Goal: Navigation & Orientation: Find specific page/section

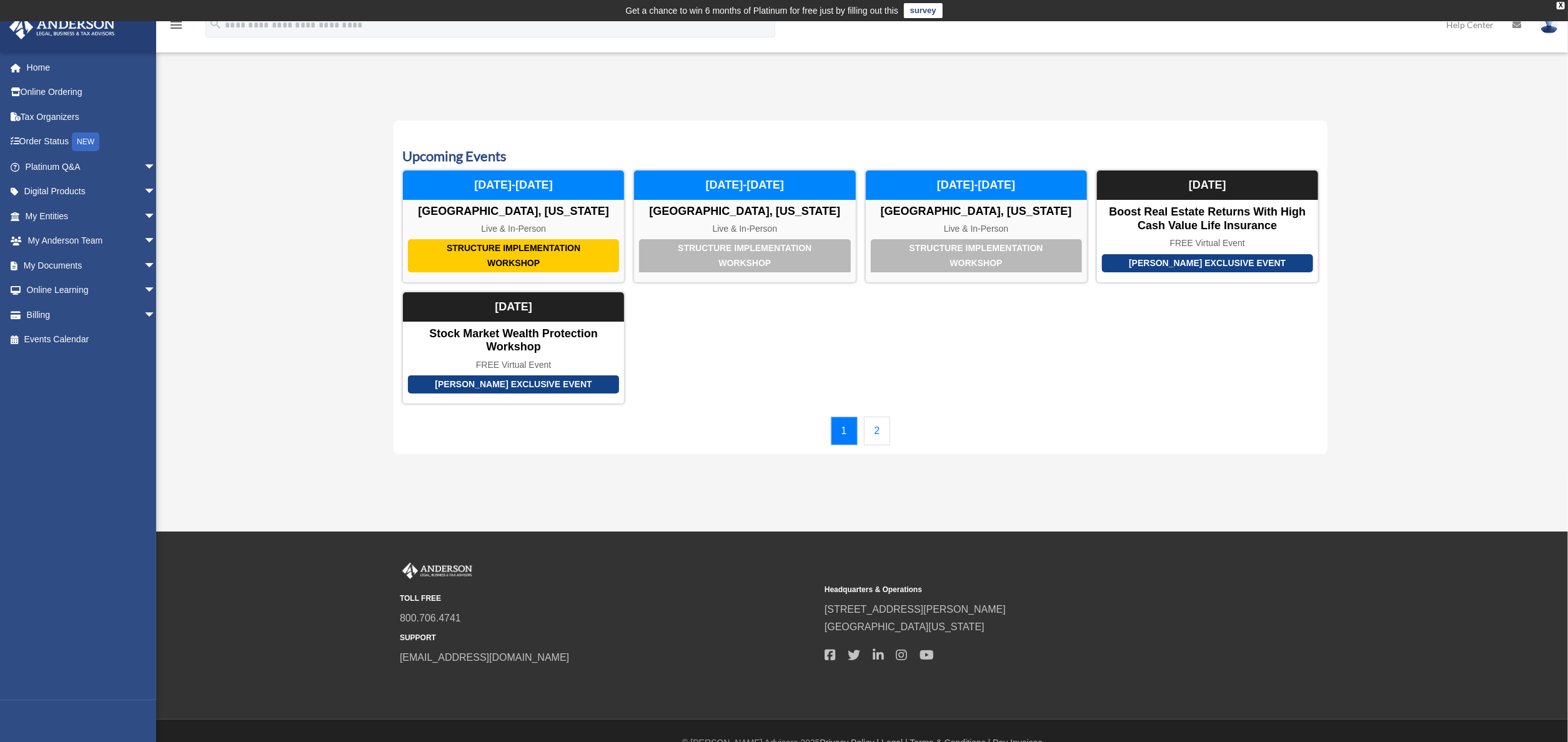
click at [880, 427] on link "2" at bounding box center [877, 431] width 27 height 29
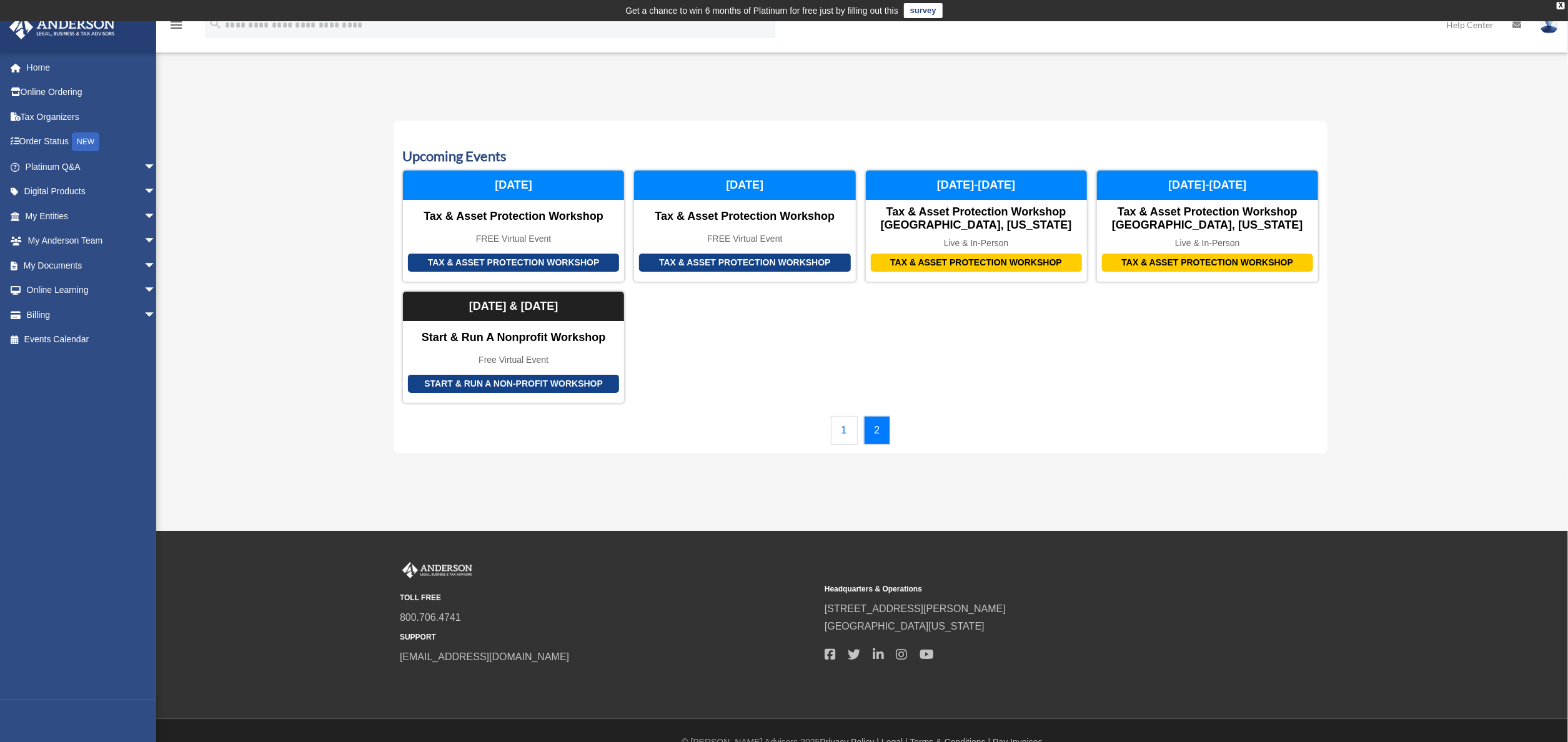
click at [855, 140] on div "Upcoming Events Structure Implementation Workshop Las Vegas, Nevada Live & In-P…" at bounding box center [860, 287] width 934 height 333
click at [74, 332] on link "Events Calendar" at bounding box center [92, 339] width 166 height 25
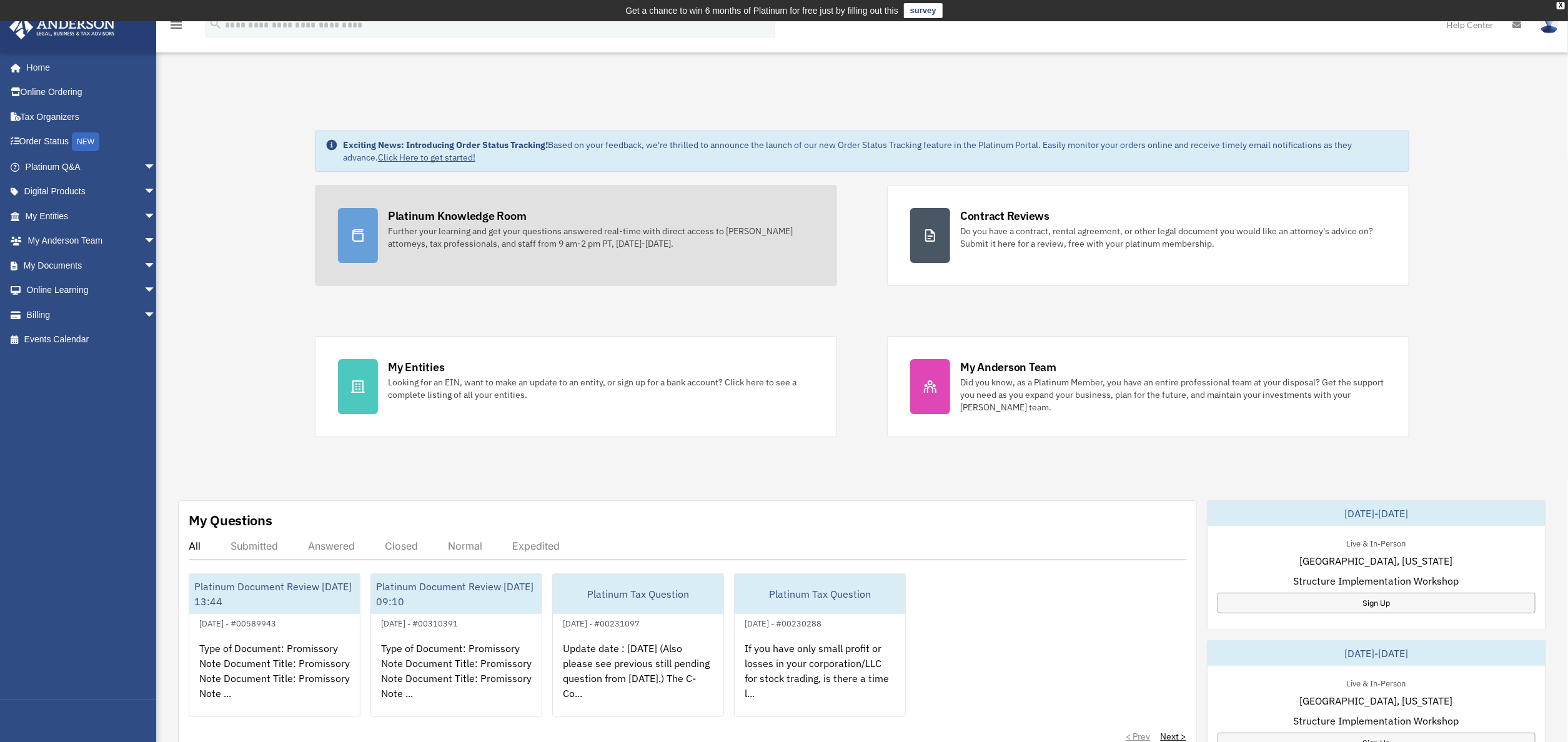
click at [648, 241] on div "Further your learning and get your questions answered real-time with direct acc…" at bounding box center [601, 237] width 426 height 25
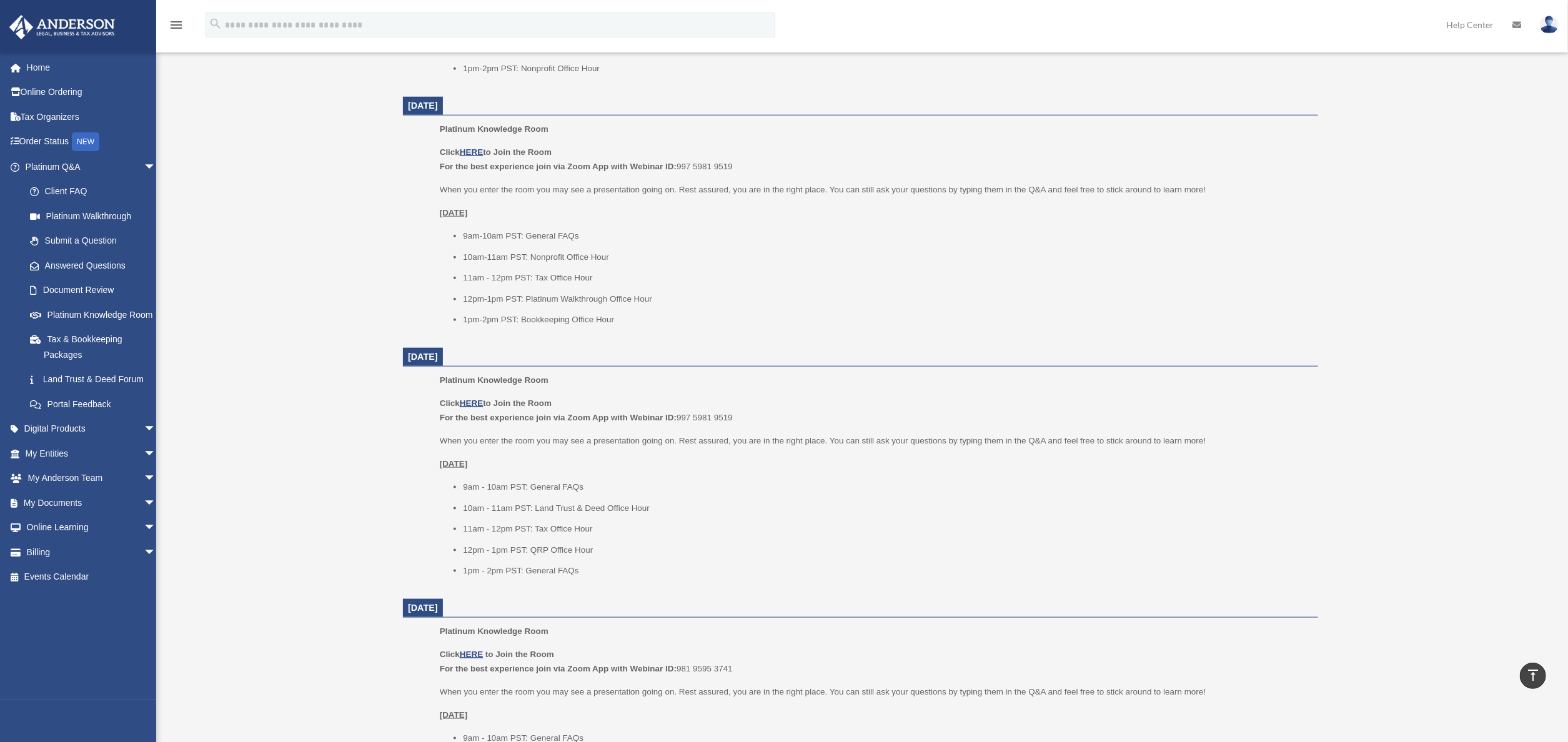
scroll to position [1124, 0]
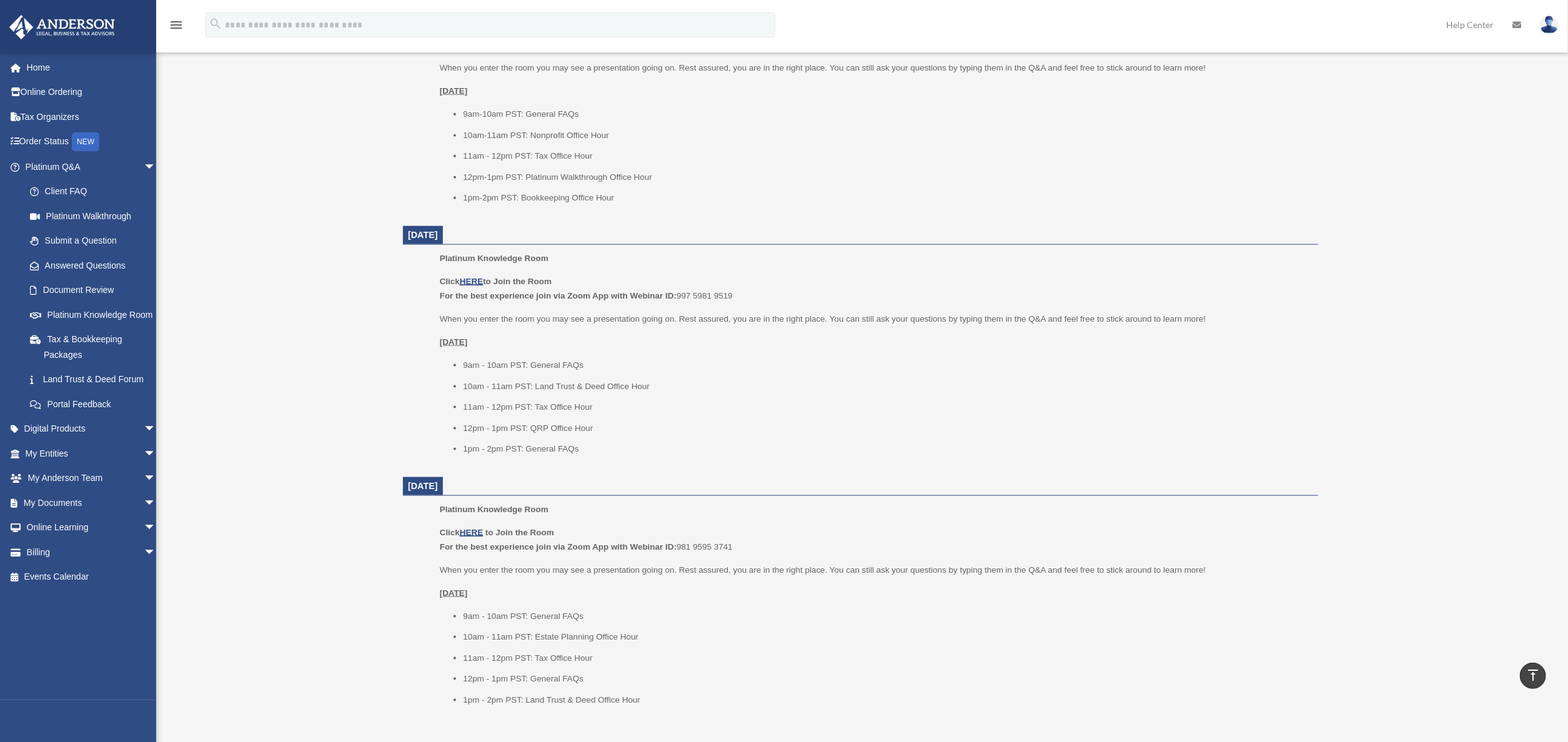
click at [1052, 29] on div "menu search Site Menu add tjsiebeneck@gmail.com My Profile Reset Password Logou…" at bounding box center [784, 30] width 1550 height 42
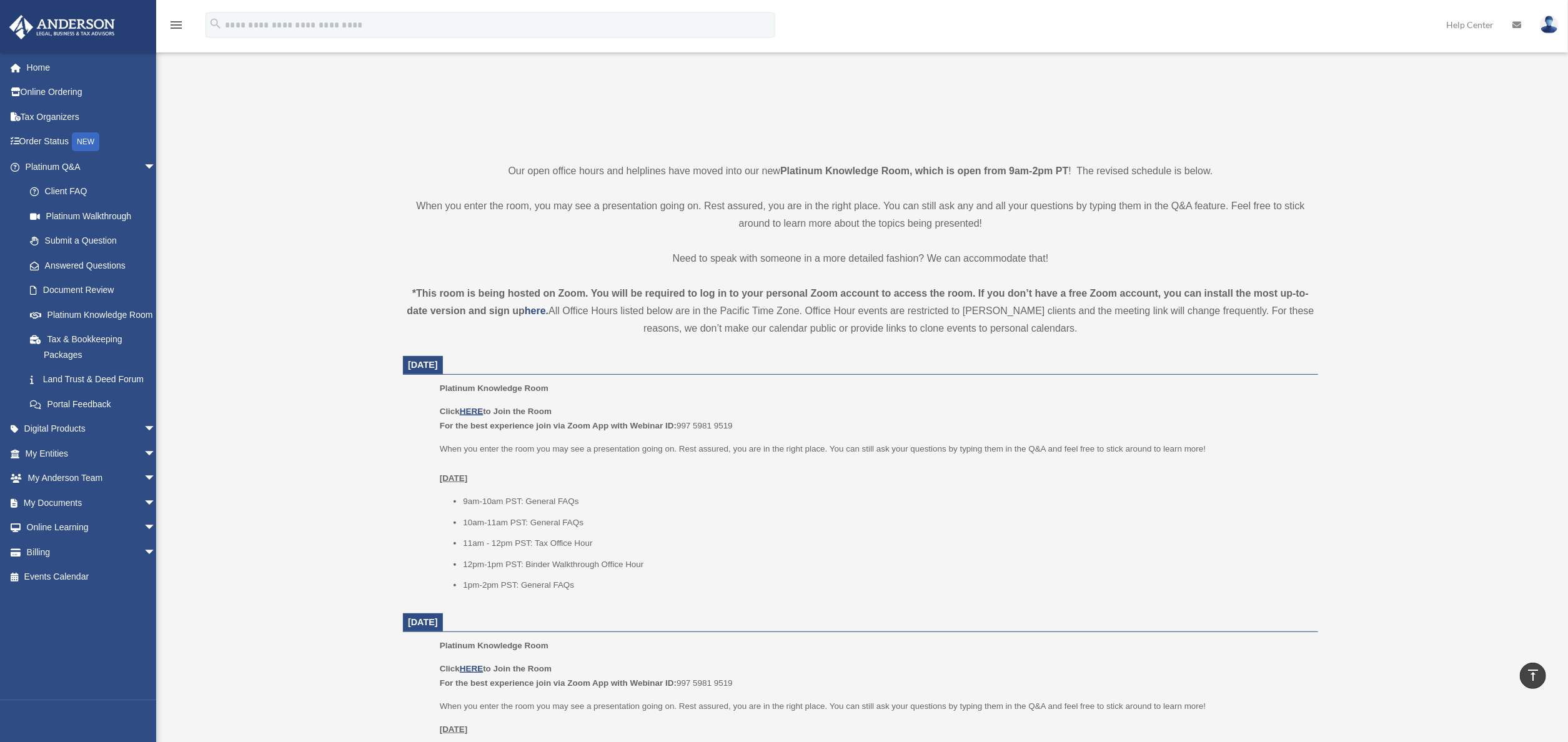
scroll to position [0, 0]
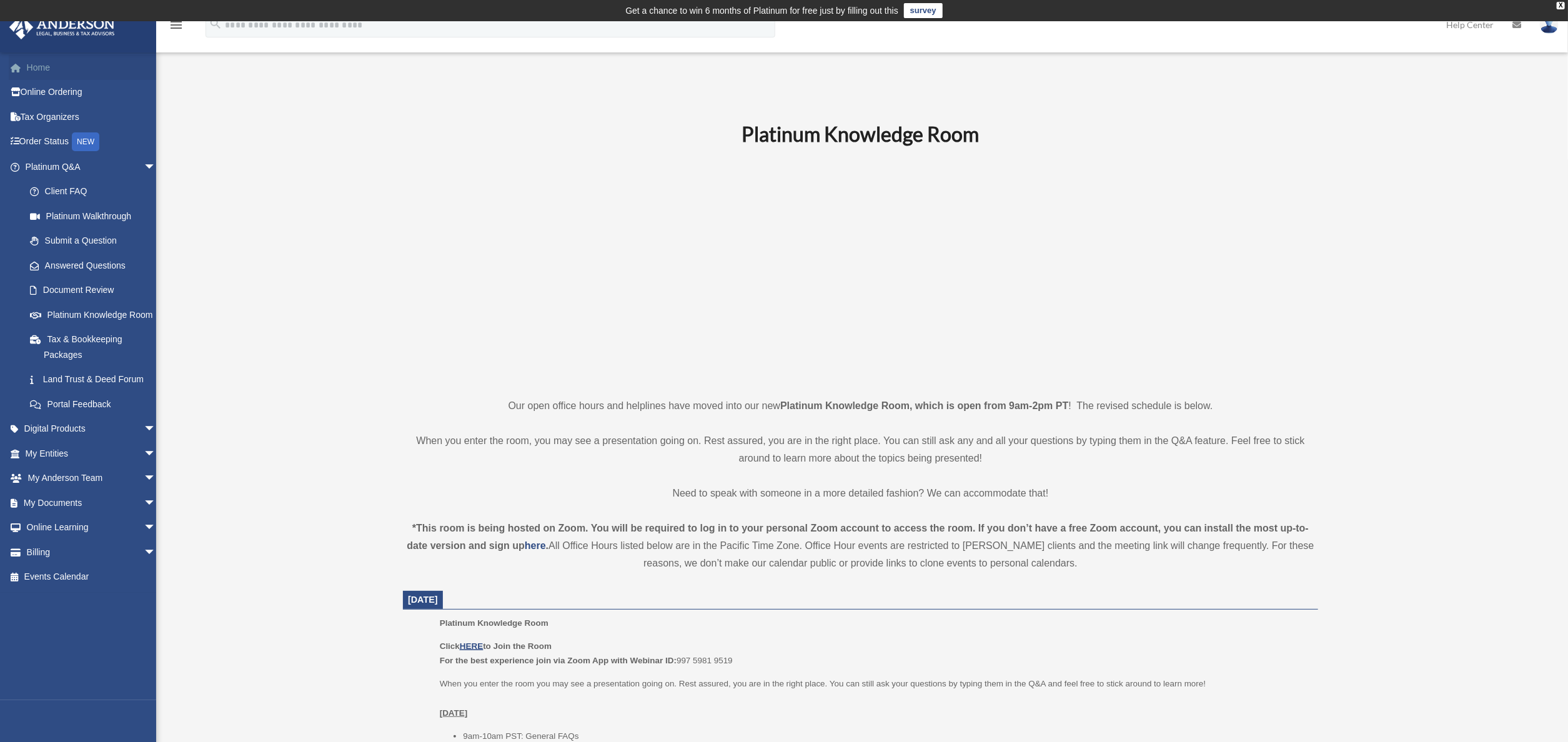
click at [22, 67] on span at bounding box center [22, 68] width 10 height 9
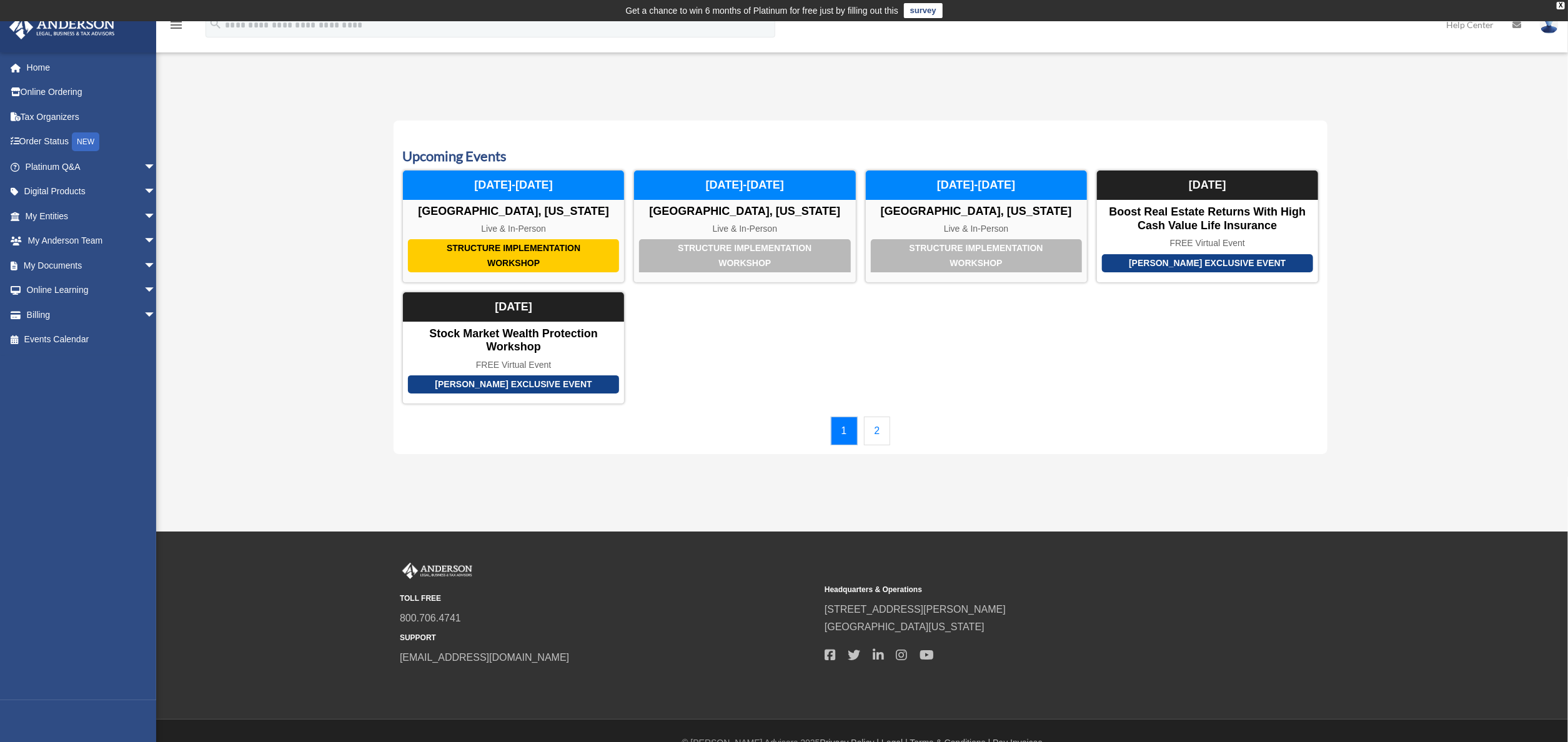
click at [879, 431] on link "2" at bounding box center [877, 431] width 27 height 29
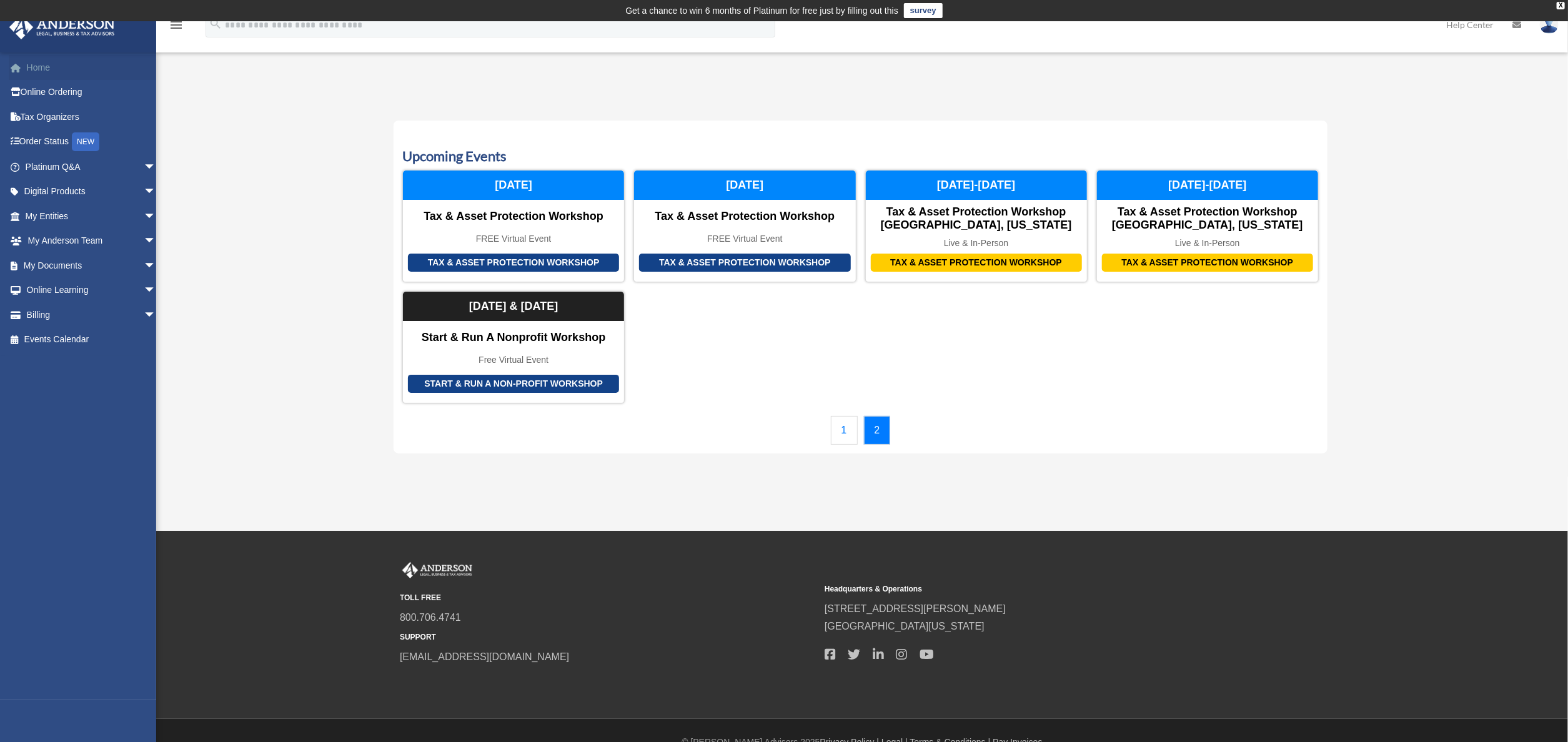
click at [41, 65] on link "Home" at bounding box center [92, 67] width 166 height 25
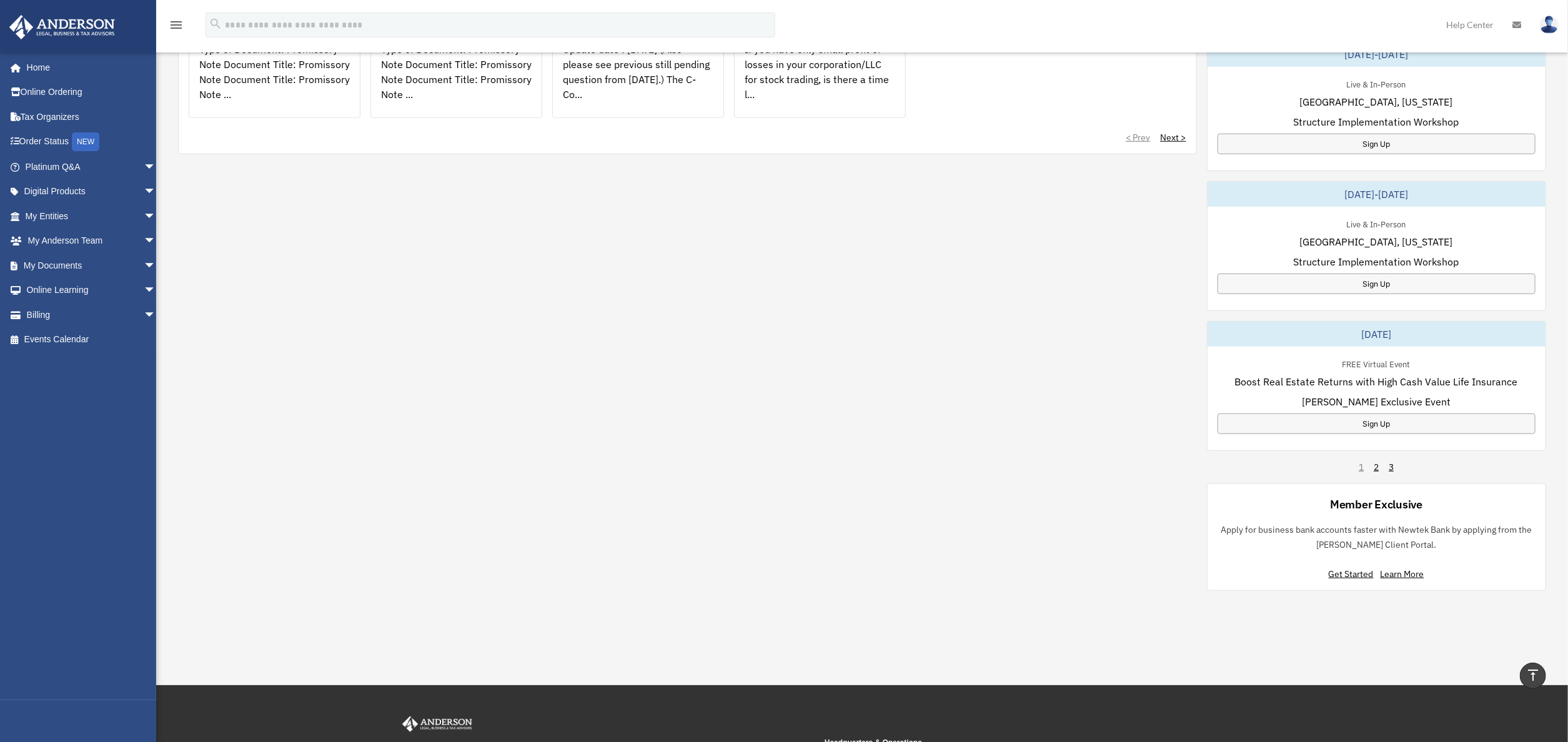
scroll to position [625, 0]
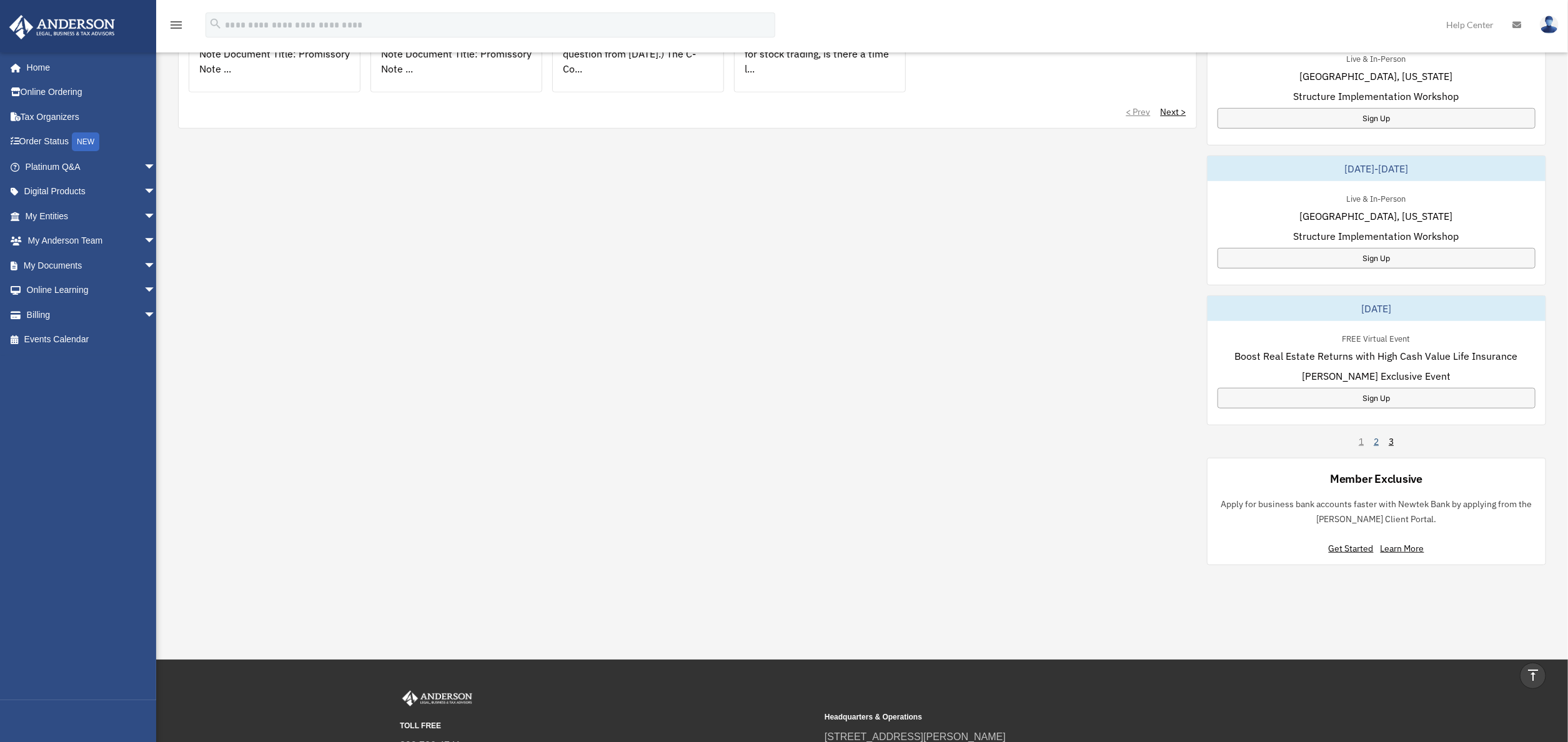
click at [1376, 441] on link "2" at bounding box center [1376, 441] width 5 height 13
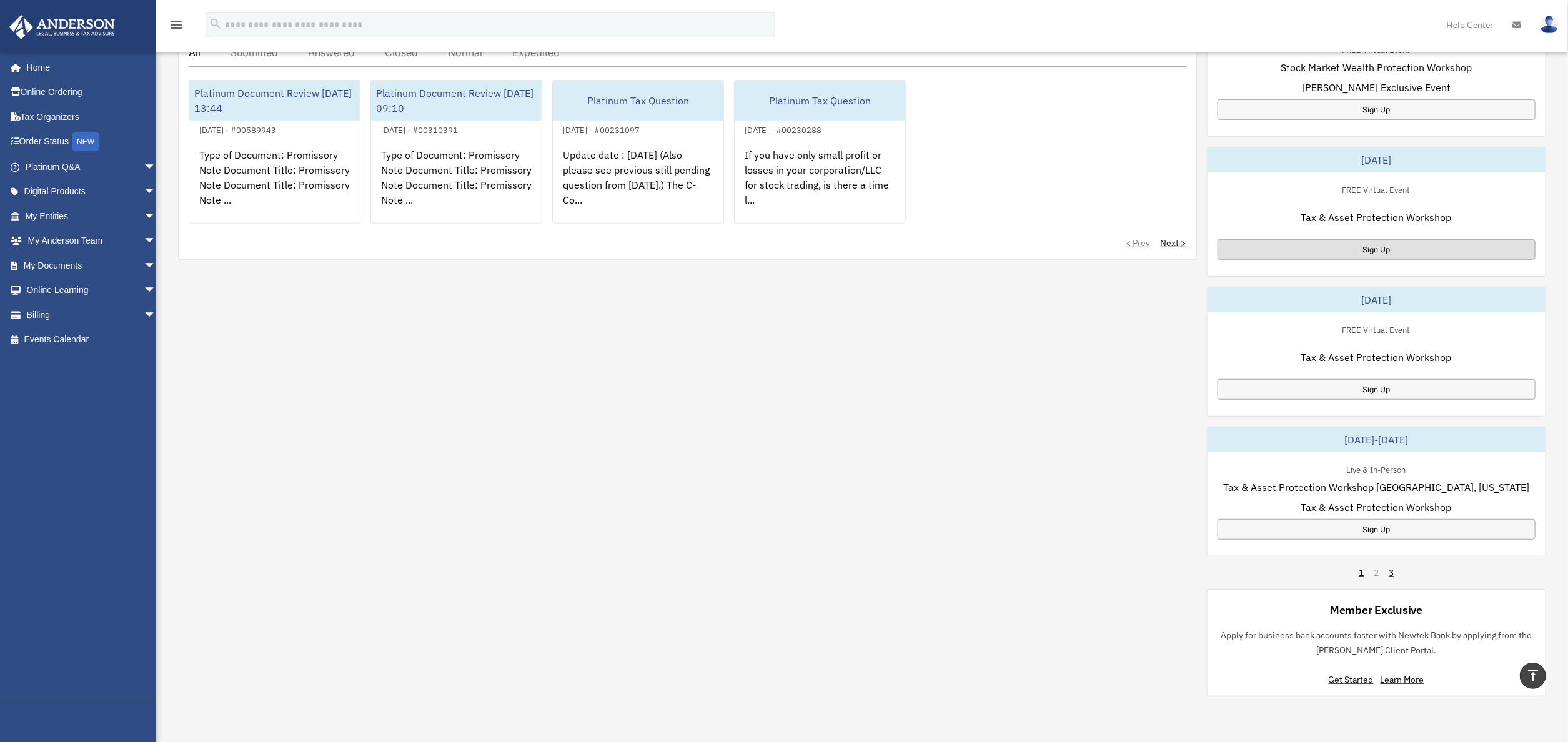
scroll to position [500, 0]
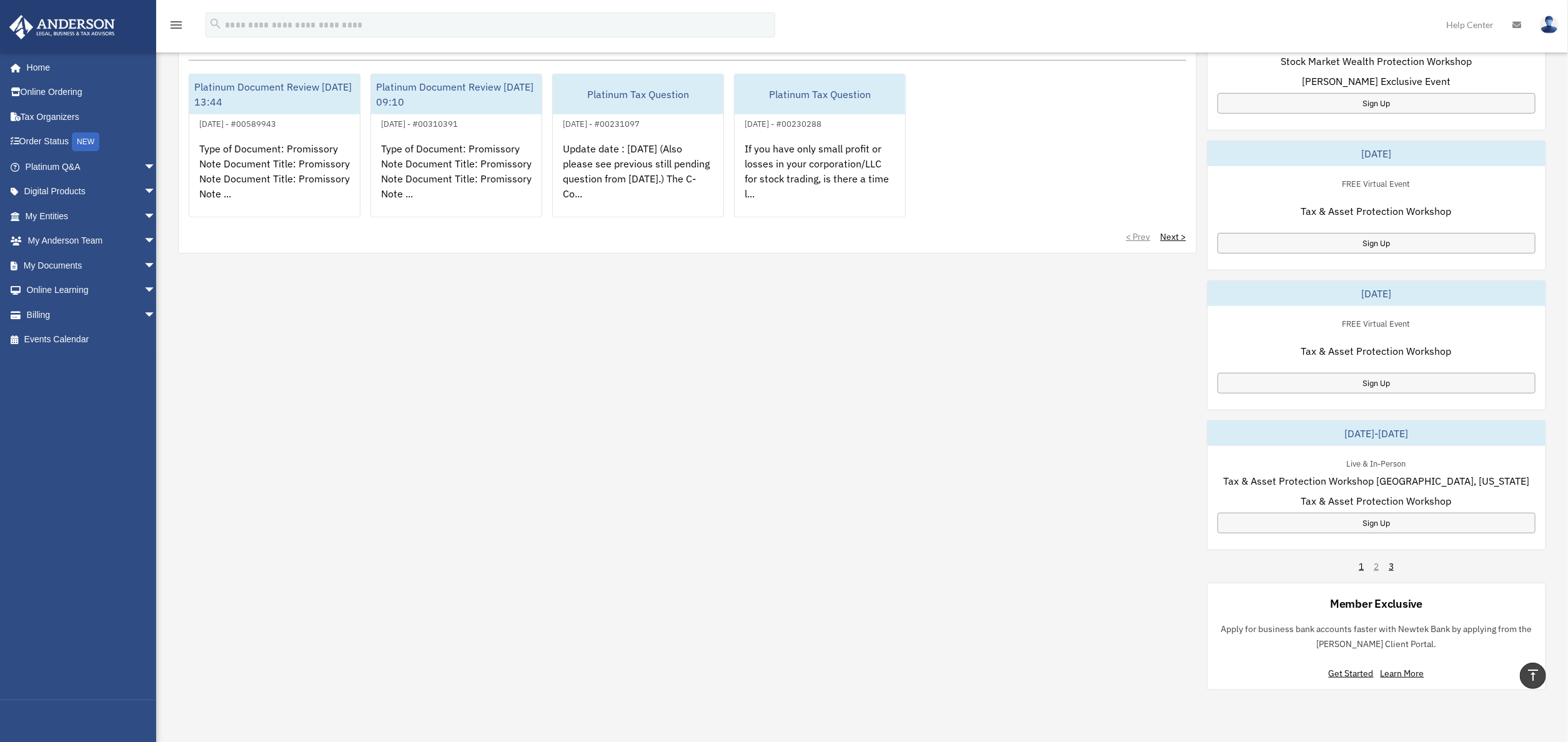
click at [1391, 571] on div "[DATE]-[DATE] Live & In-Person [GEOGRAPHIC_DATA], [US_STATE] Structure Implemen…" at bounding box center [1377, 346] width 340 height 690
click at [1391, 564] on link "3" at bounding box center [1391, 566] width 5 height 13
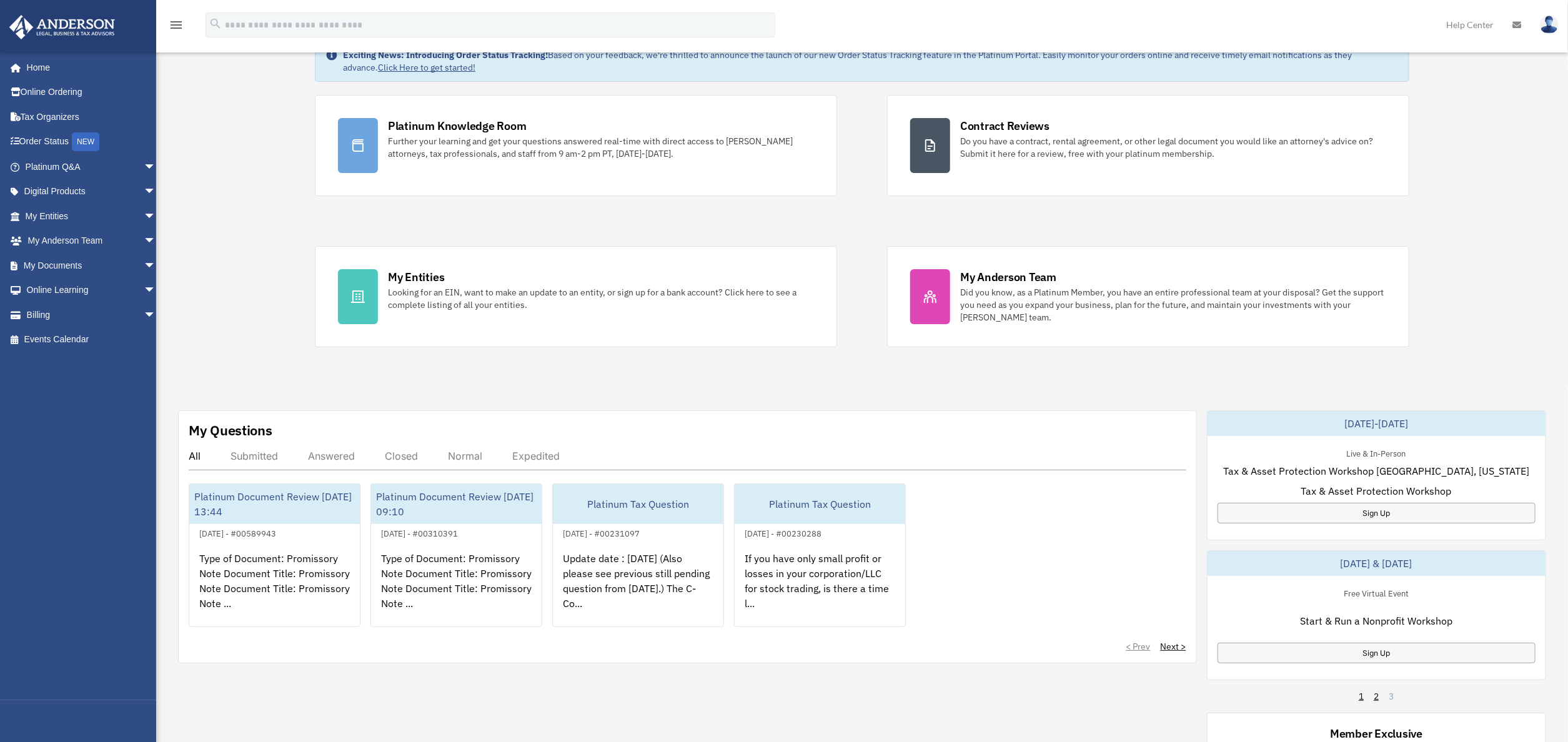
scroll to position [0, 0]
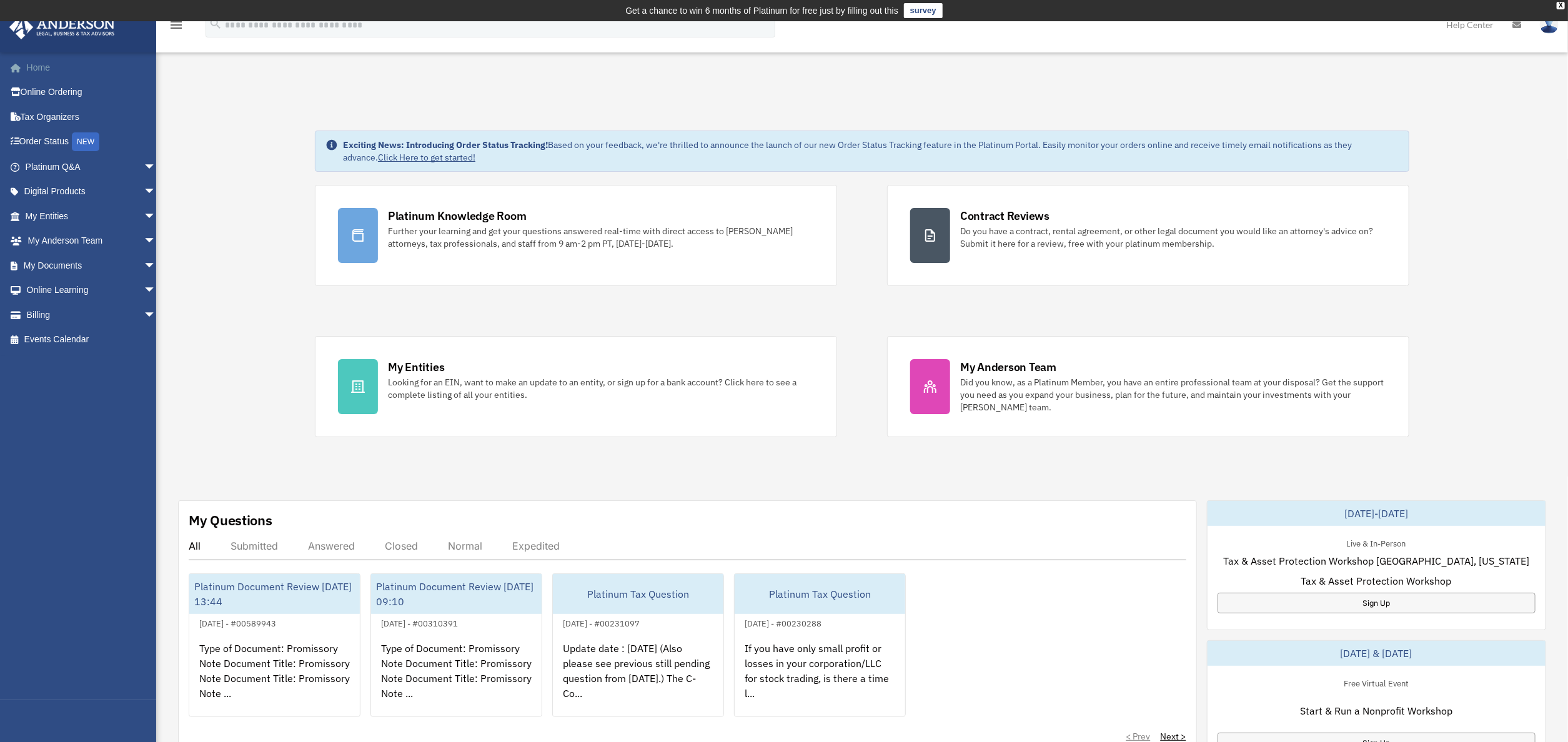
click at [44, 55] on link "Home" at bounding box center [92, 67] width 166 height 25
click at [1463, 28] on link "Help Center" at bounding box center [1470, 25] width 66 height 49
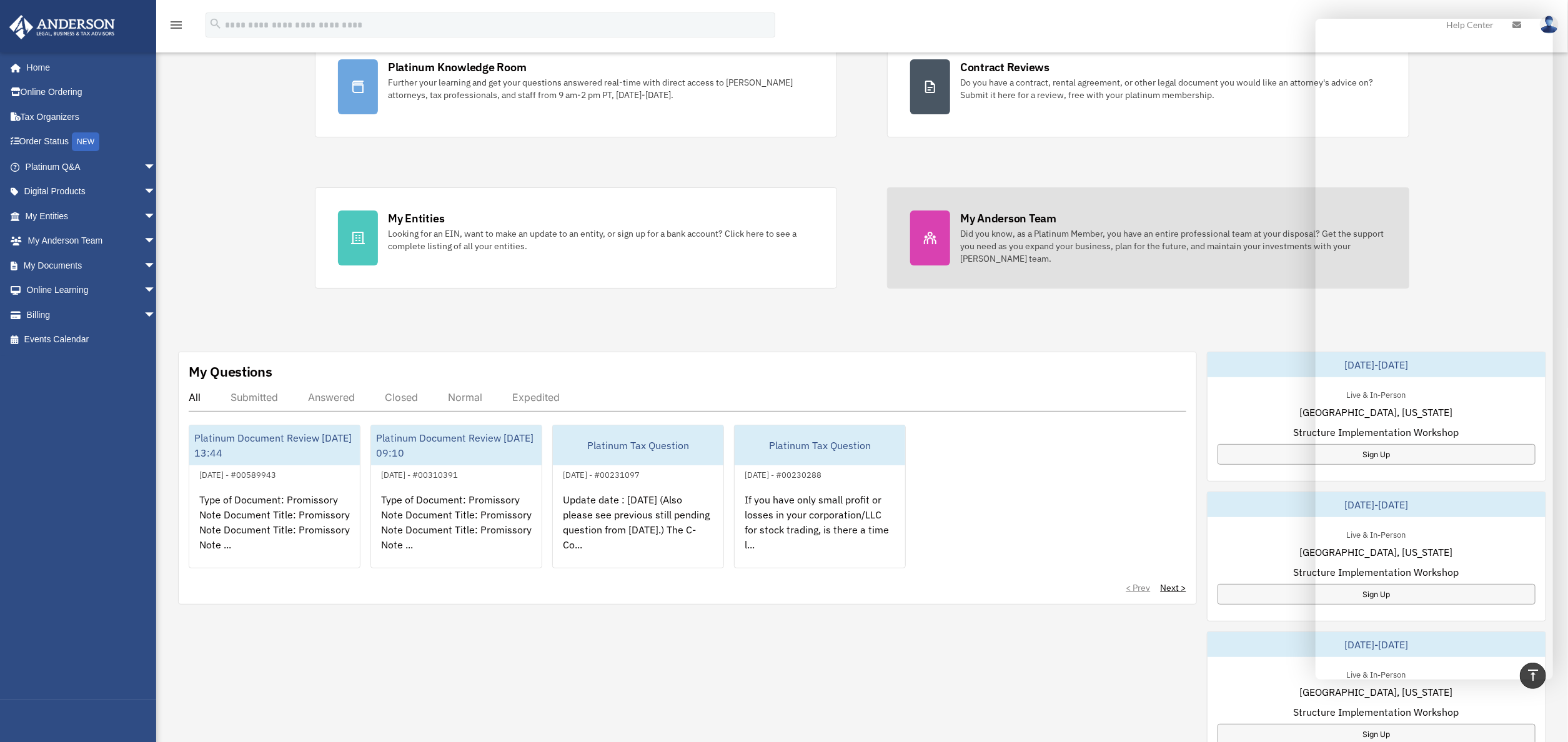
scroll to position [125, 0]
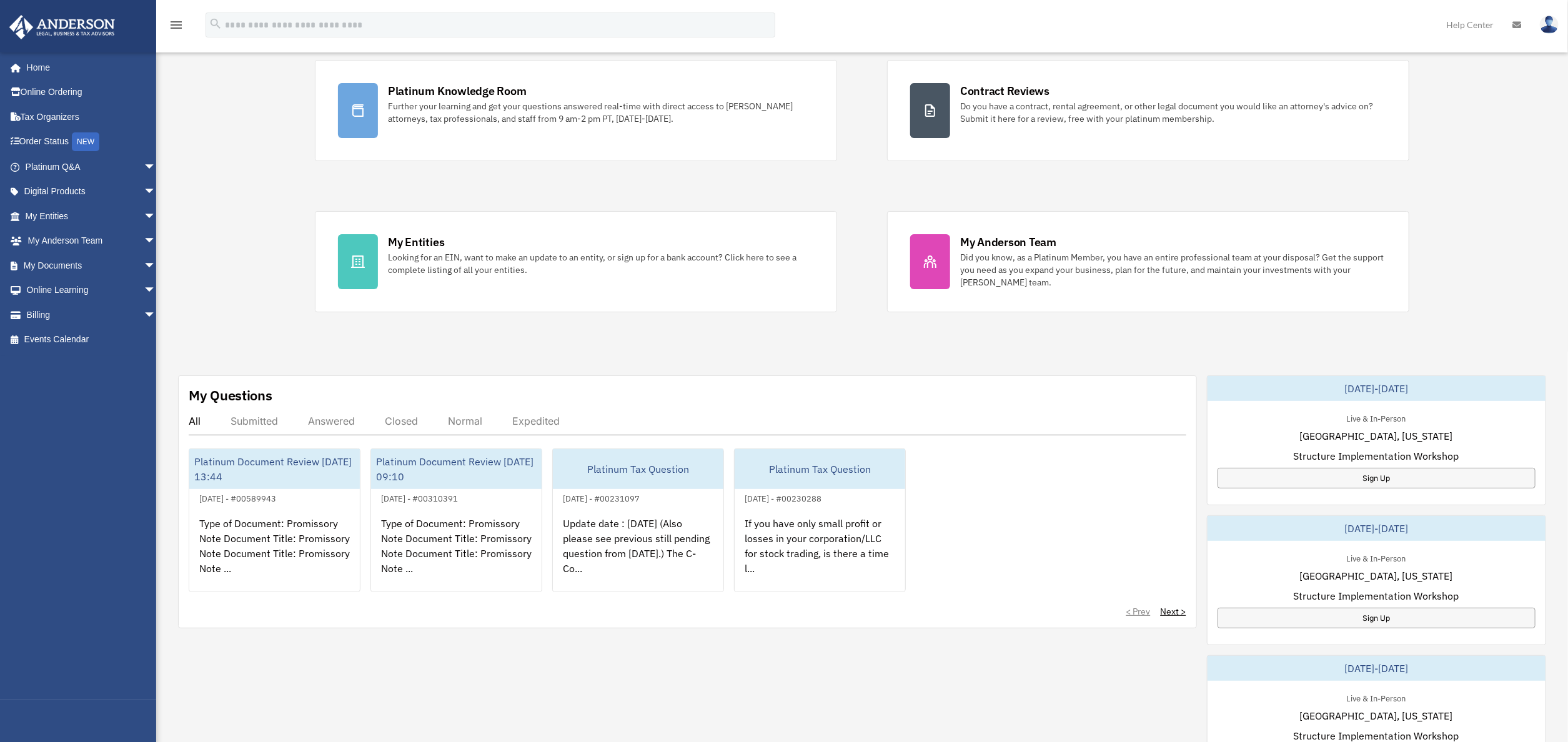
drag, startPoint x: 1316, startPoint y: 35, endPoint x: 1326, endPoint y: 28, distance: 12.2
click at [1326, 28] on div "menu search Site Menu add [EMAIL_ADDRESS][DOMAIN_NAME] My Profile Reset Passwor…" at bounding box center [784, 30] width 1550 height 42
